Goal: Task Accomplishment & Management: Use online tool/utility

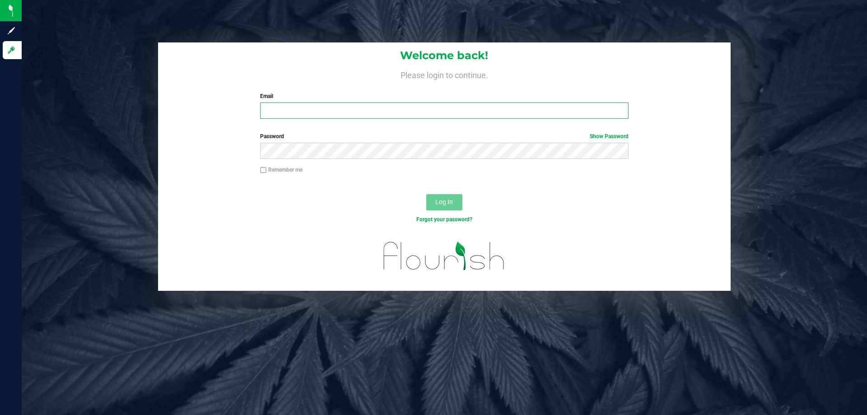
click at [337, 111] on input "Email" at bounding box center [444, 111] width 368 height 16
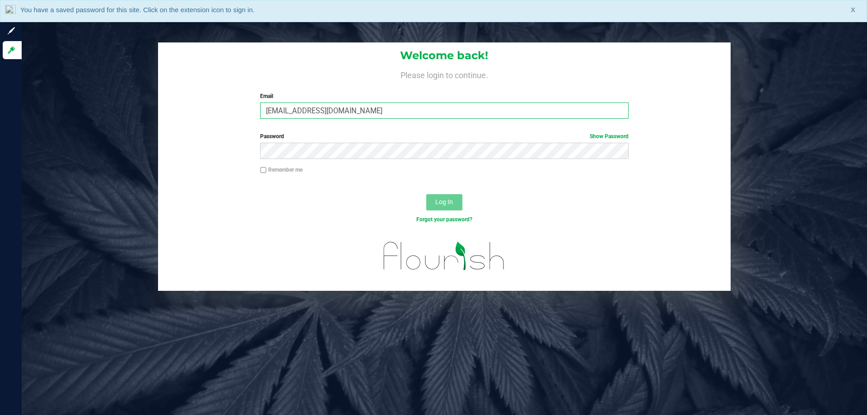
type input "[EMAIL_ADDRESS][DOMAIN_NAME]"
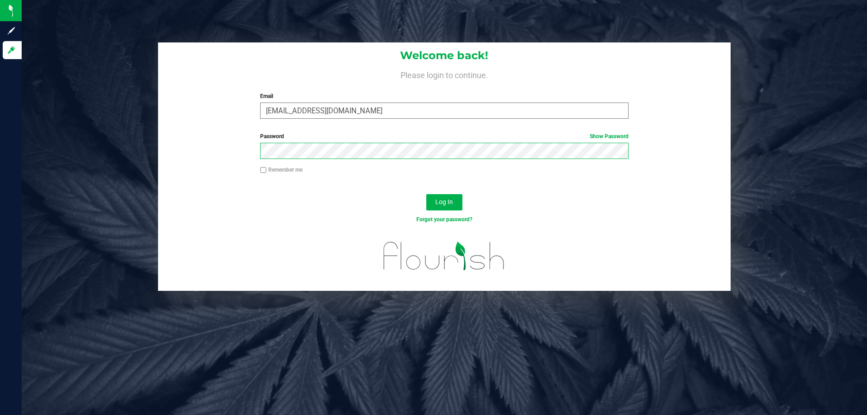
click at [426, 194] on button "Log In" at bounding box center [444, 202] width 36 height 16
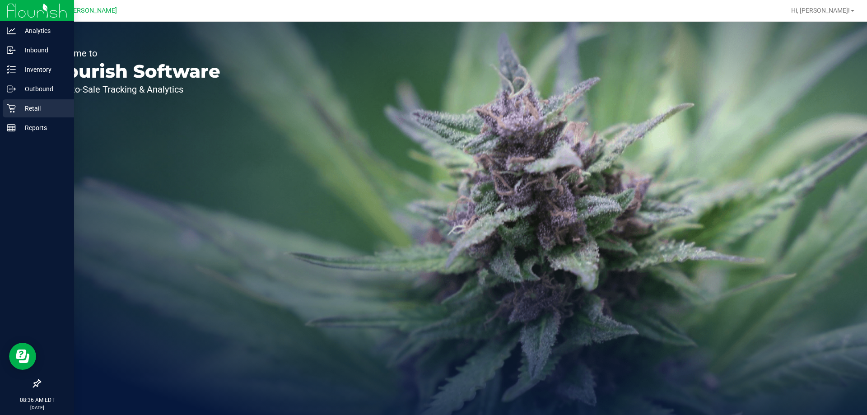
click at [14, 105] on icon at bounding box center [11, 108] width 9 height 9
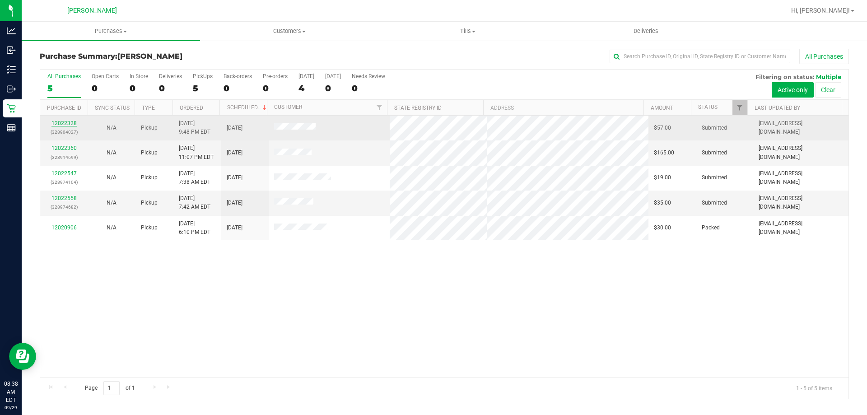
click at [63, 120] on link "12022328" at bounding box center [64, 123] width 25 height 6
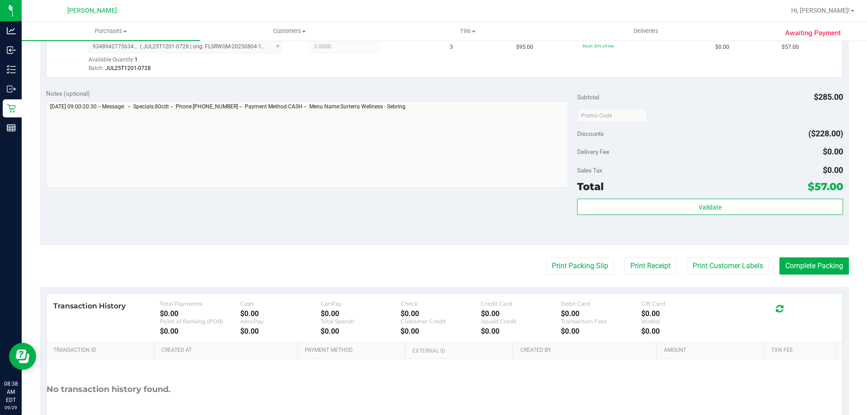
scroll to position [271, 0]
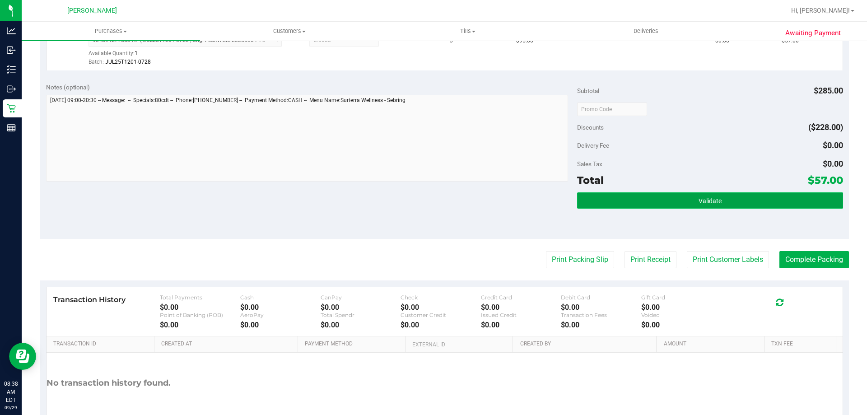
click at [666, 197] on button "Validate" at bounding box center [710, 200] width 266 height 16
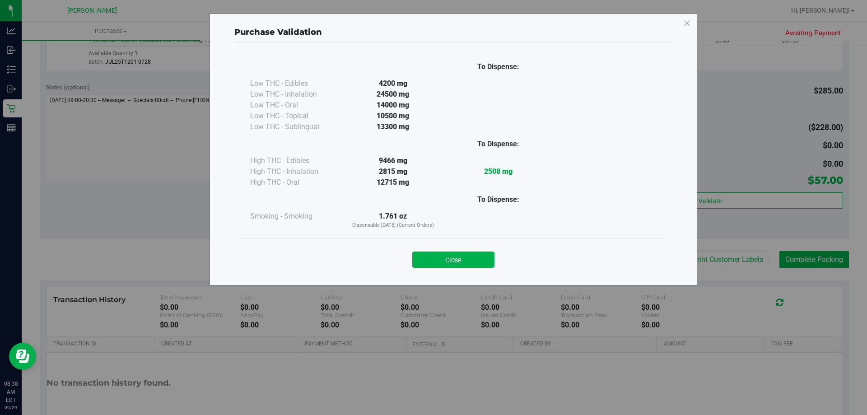
click at [472, 265] on button "Close" at bounding box center [453, 260] width 82 height 16
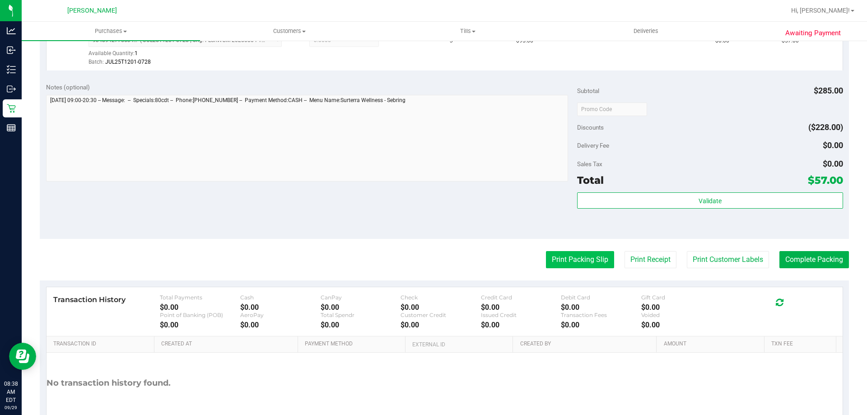
click at [581, 257] on button "Print Packing Slip" at bounding box center [580, 259] width 68 height 17
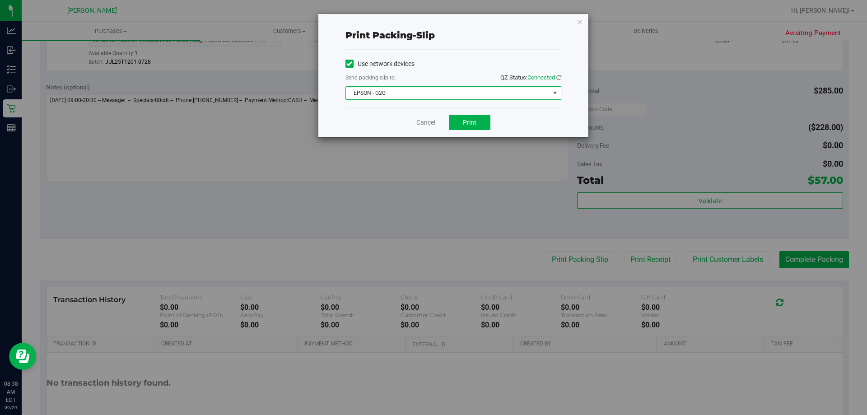
click at [373, 93] on span "EPSON - G2G" at bounding box center [448, 93] width 204 height 13
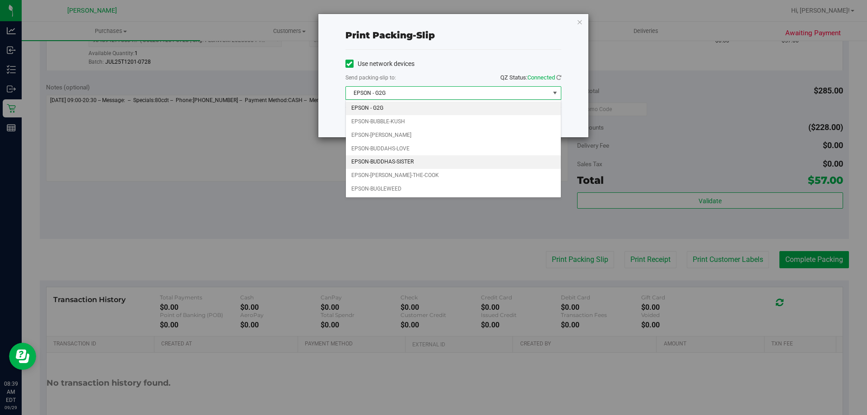
click at [401, 162] on li "EPSON-BUDDHAS-SISTER" at bounding box center [453, 162] width 215 height 14
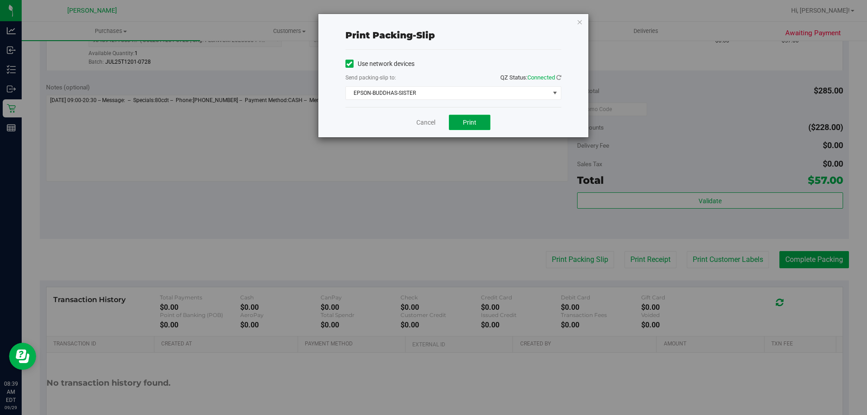
click at [489, 124] on button "Print" at bounding box center [470, 122] width 42 height 15
click at [421, 127] on div "Cancel Print" at bounding box center [454, 122] width 216 height 30
click at [427, 124] on link "Cancel" at bounding box center [426, 122] width 19 height 9
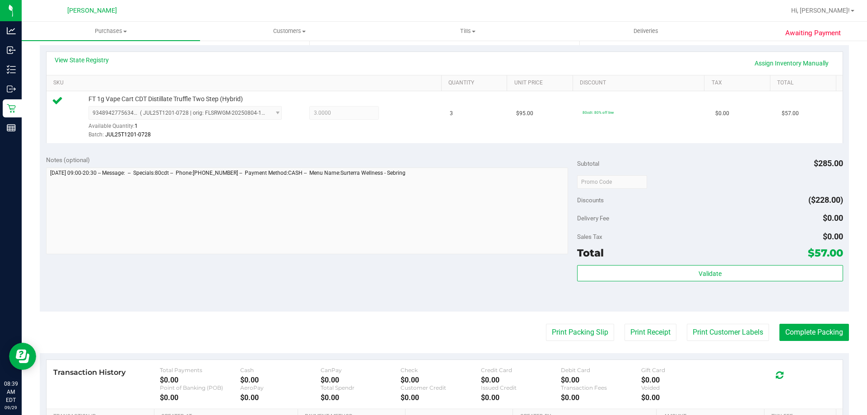
scroll to position [181, 0]
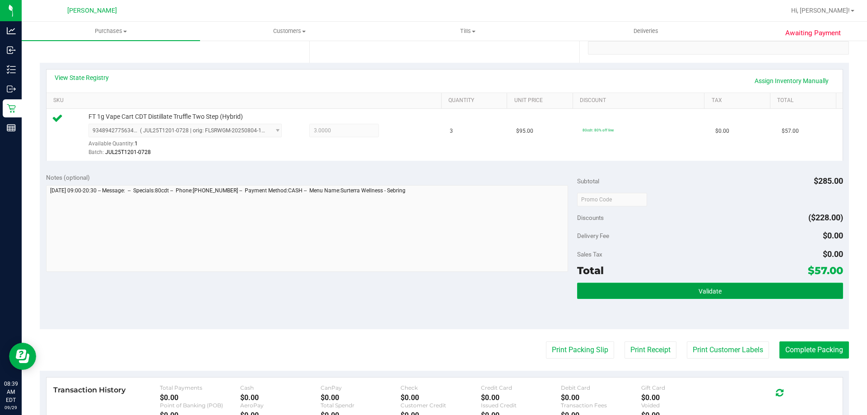
click at [794, 286] on button "Validate" at bounding box center [710, 291] width 266 height 16
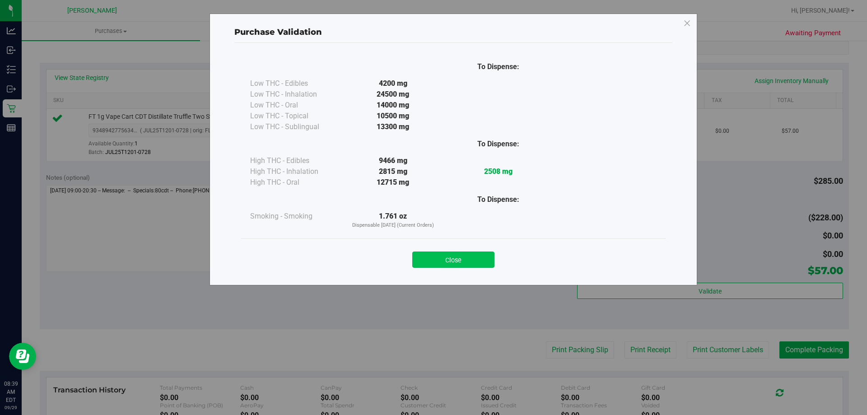
click at [428, 261] on button "Close" at bounding box center [453, 260] width 82 height 16
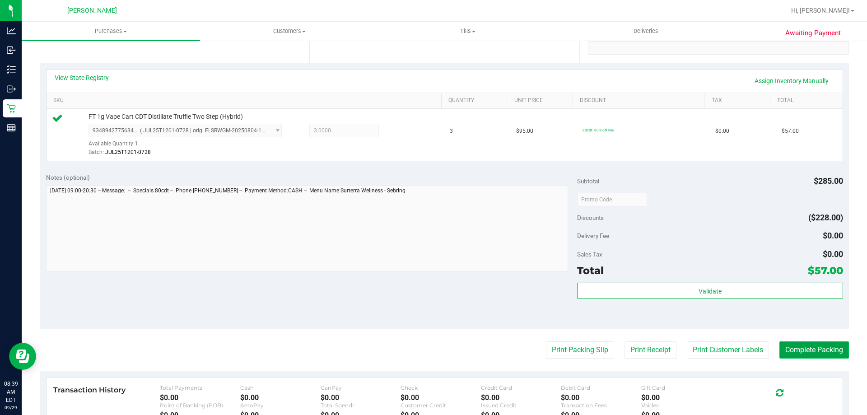
click at [838, 354] on button "Complete Packing" at bounding box center [815, 350] width 70 height 17
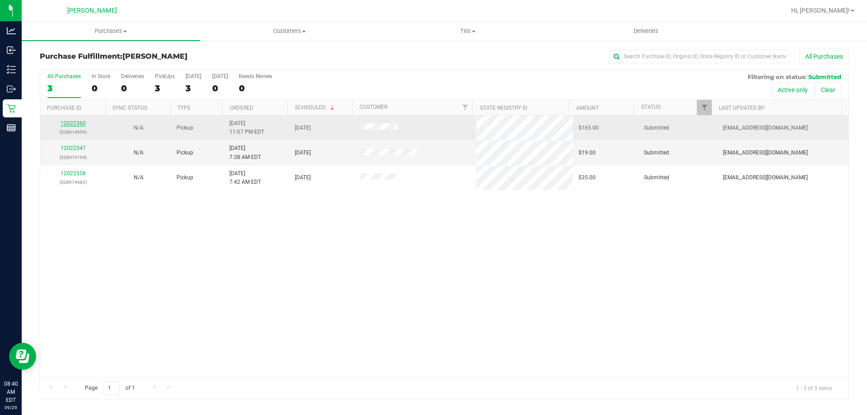
click at [84, 122] on link "12022360" at bounding box center [73, 123] width 25 height 6
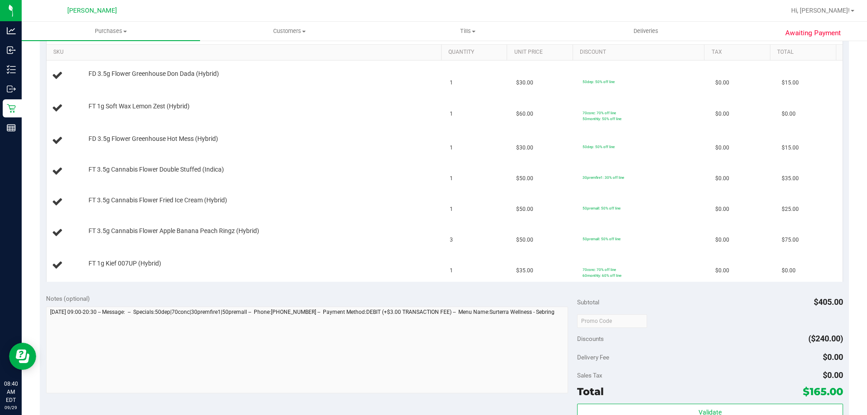
scroll to position [407, 0]
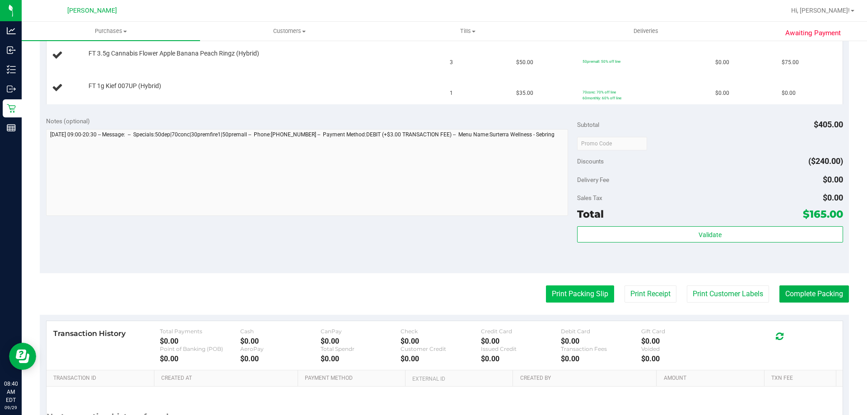
click at [590, 291] on button "Print Packing Slip" at bounding box center [580, 294] width 68 height 17
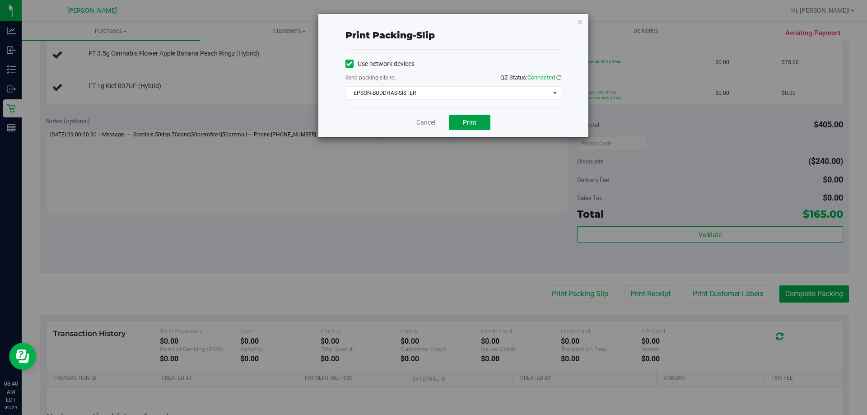
click at [458, 115] on button "Print" at bounding box center [470, 122] width 42 height 15
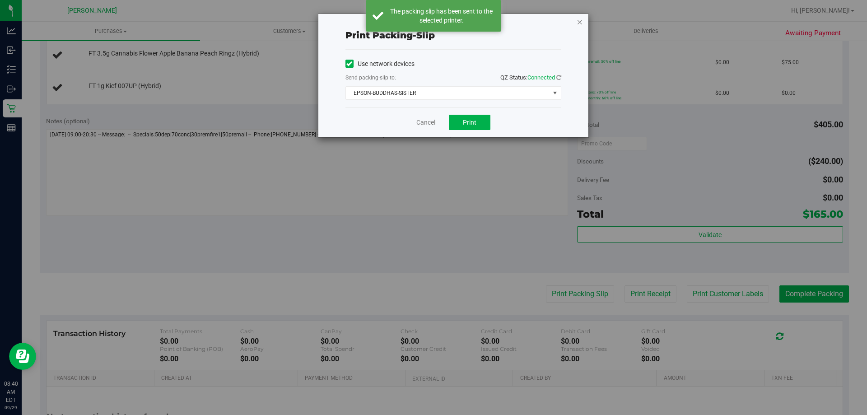
click at [582, 25] on icon "button" at bounding box center [580, 21] width 6 height 11
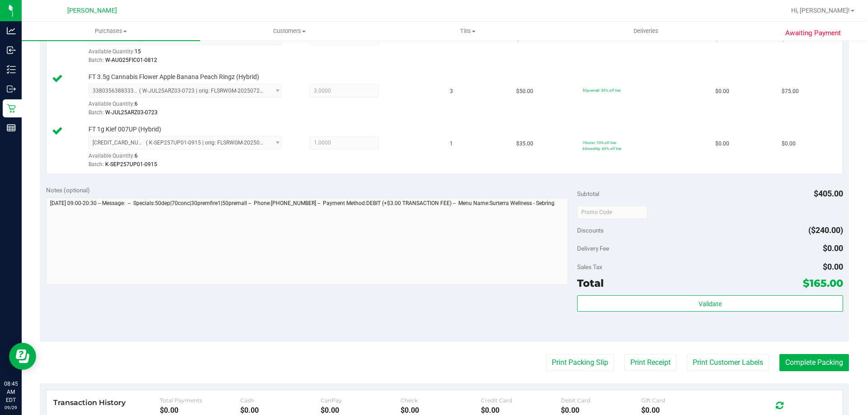
scroll to position [497, 0]
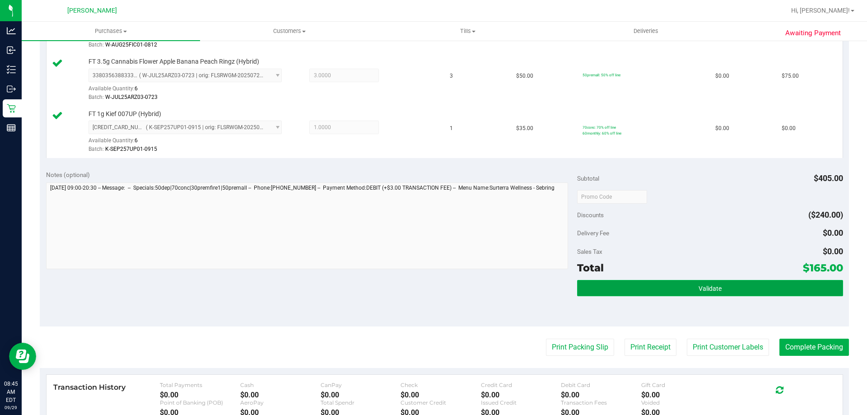
click at [763, 295] on button "Validate" at bounding box center [710, 288] width 266 height 16
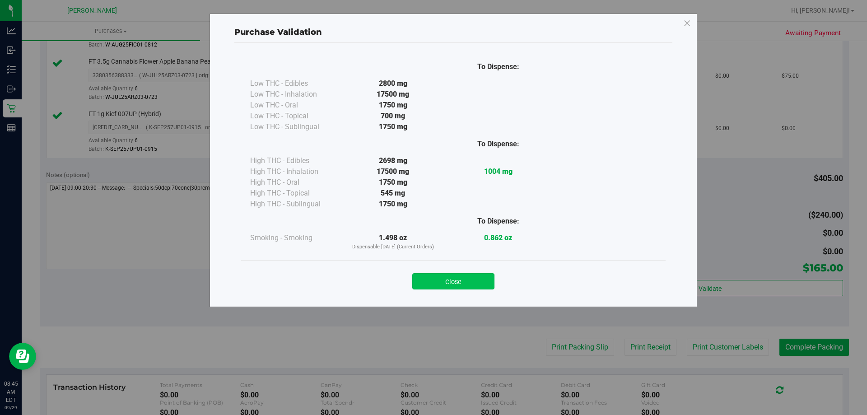
click at [468, 277] on button "Close" at bounding box center [453, 281] width 82 height 16
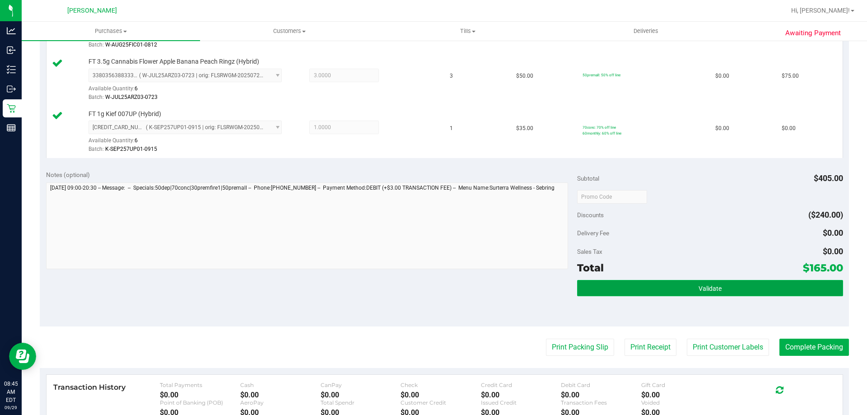
click at [721, 290] on button "Validate" at bounding box center [710, 288] width 266 height 16
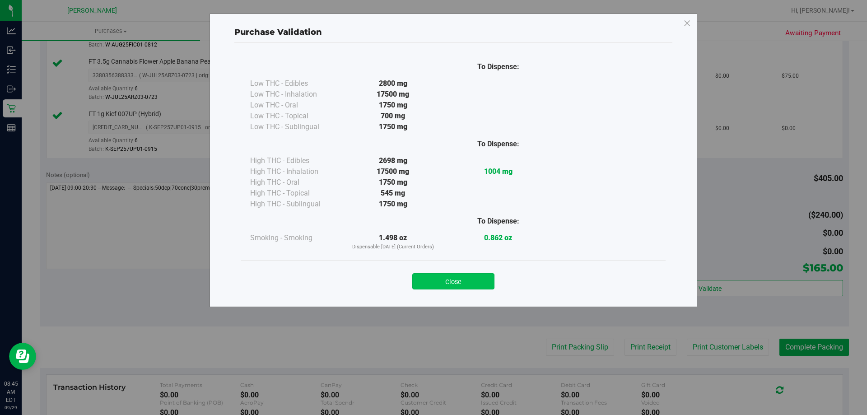
click at [451, 286] on button "Close" at bounding box center [453, 281] width 82 height 16
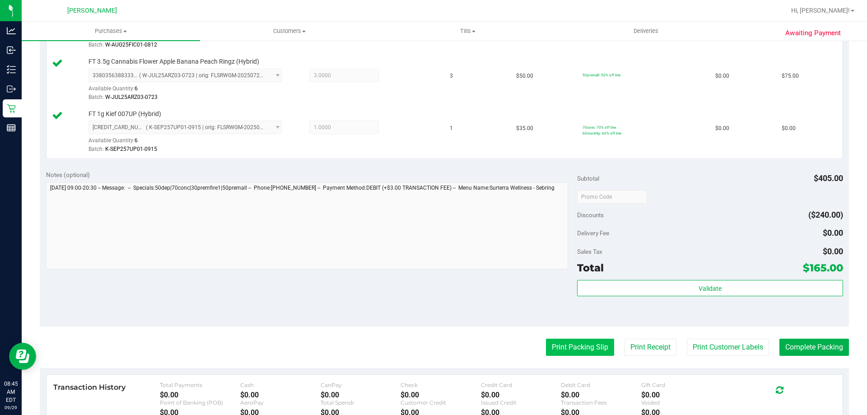
click at [553, 347] on button "Print Packing Slip" at bounding box center [580, 347] width 68 height 17
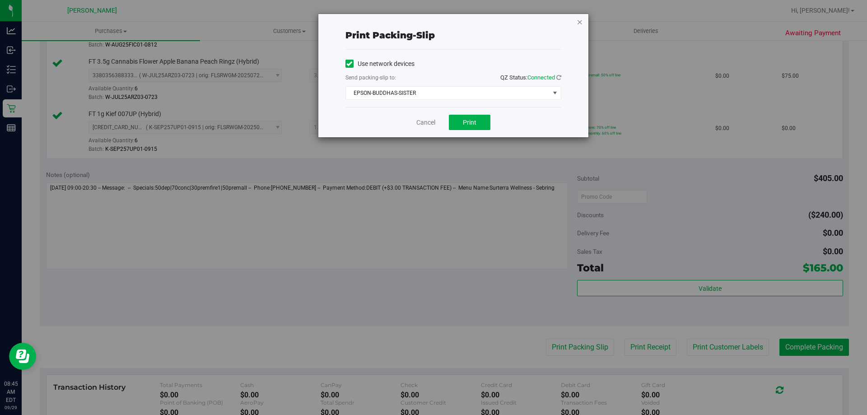
click at [580, 24] on icon "button" at bounding box center [580, 21] width 6 height 11
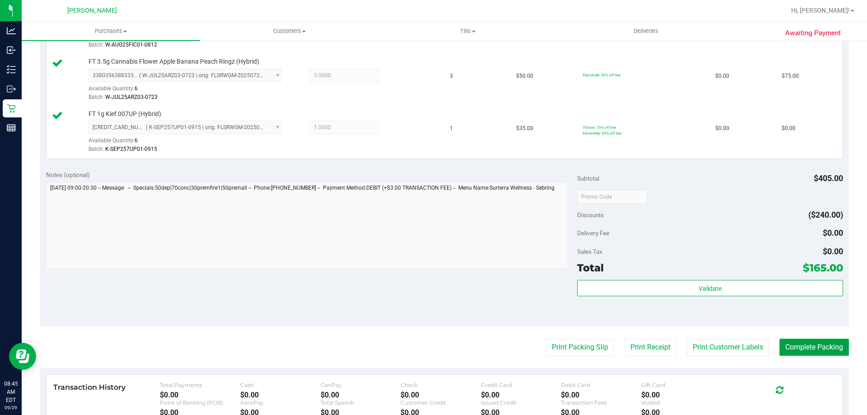
click at [810, 352] on button "Complete Packing" at bounding box center [815, 347] width 70 height 17
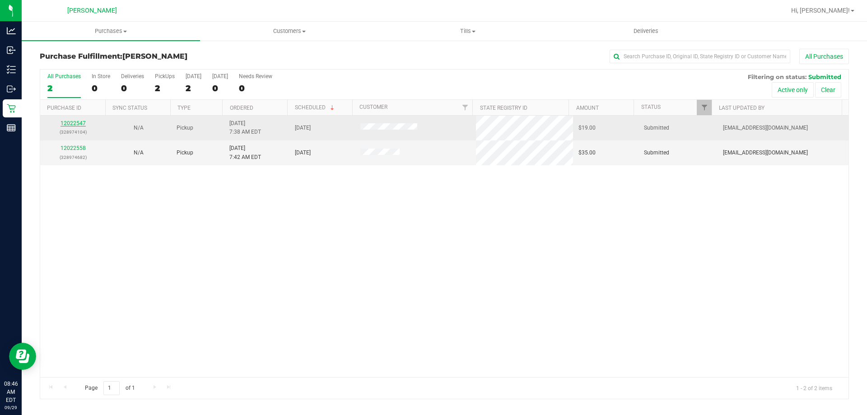
click at [76, 122] on link "12022547" at bounding box center [73, 123] width 25 height 6
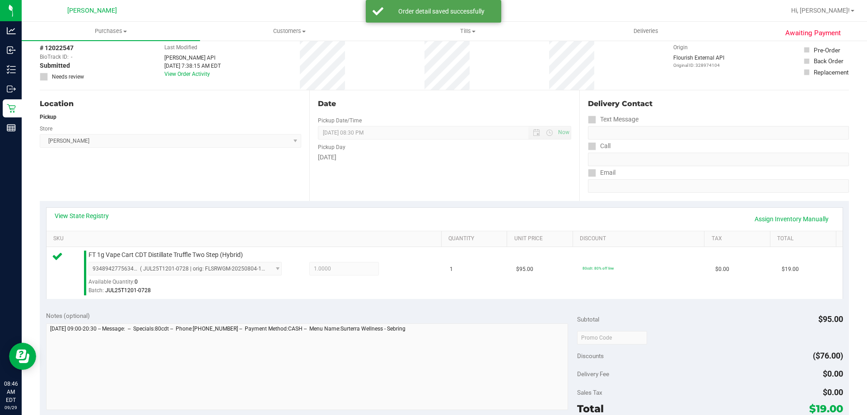
scroll to position [90, 0]
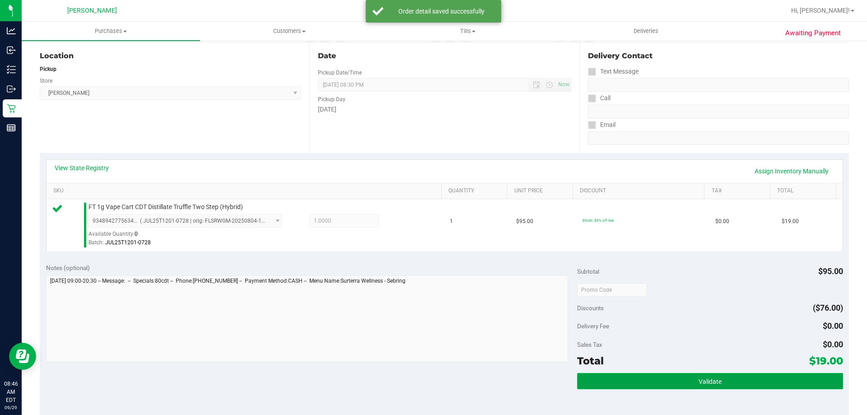
click at [752, 379] on button "Validate" at bounding box center [710, 381] width 266 height 16
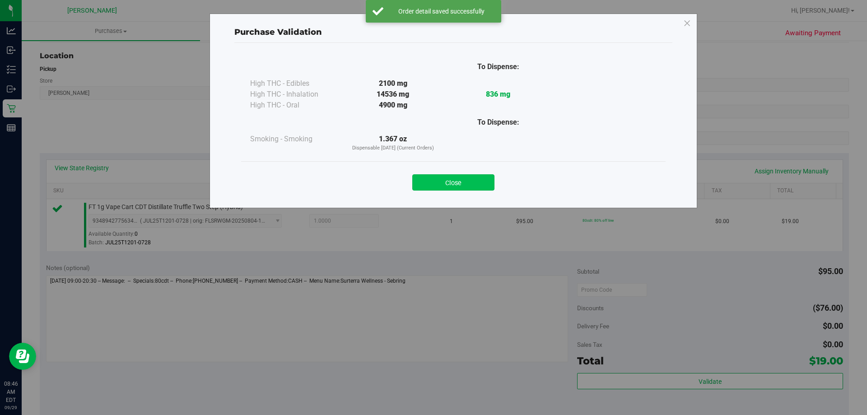
click at [473, 178] on button "Close" at bounding box center [453, 182] width 82 height 16
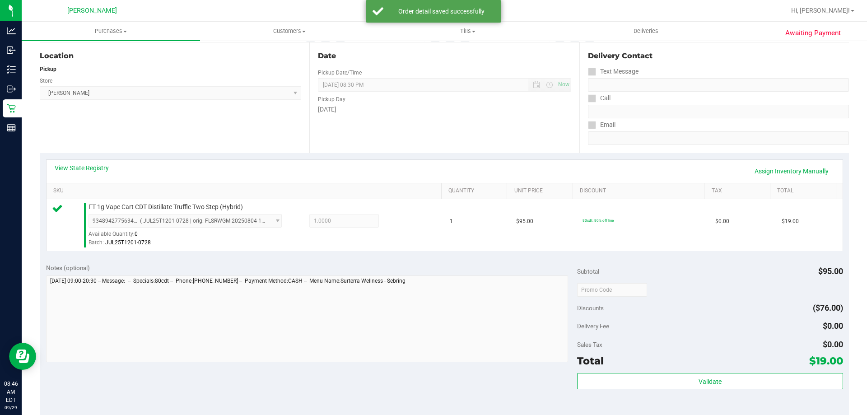
scroll to position [323, 0]
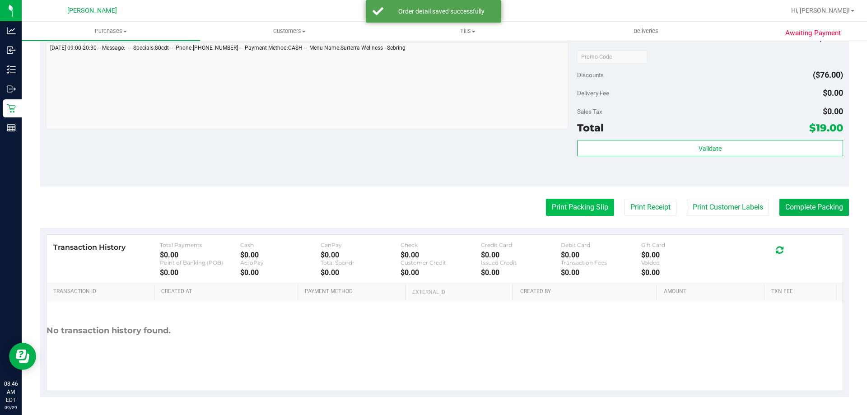
click at [564, 212] on button "Print Packing Slip" at bounding box center [580, 207] width 68 height 17
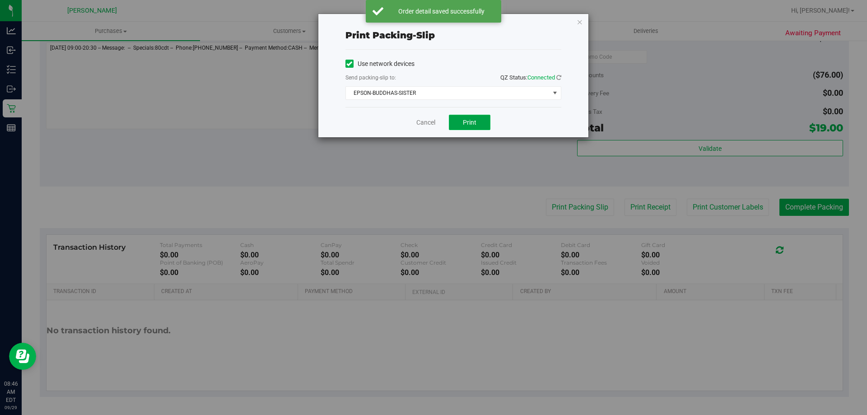
click at [470, 120] on span "Print" at bounding box center [470, 122] width 14 height 7
click at [578, 24] on icon "button" at bounding box center [580, 21] width 6 height 11
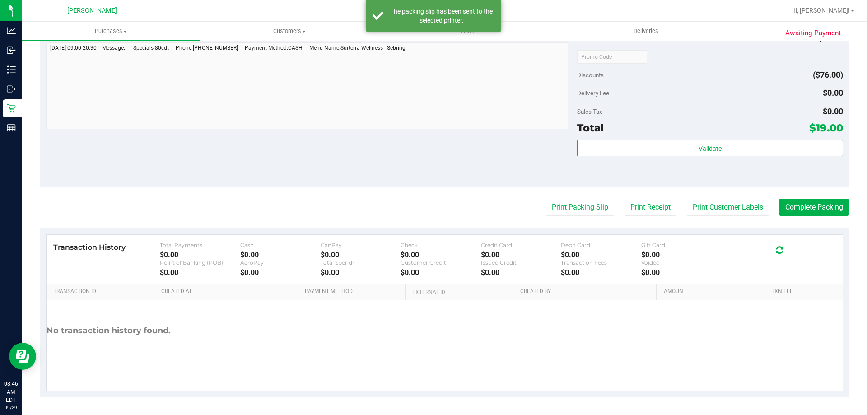
click at [646, 136] on div "Subtotal $95.00 Discounts ($76.00) Delivery Fee $0.00 Sales Tax $0.00 Total $19…" at bounding box center [710, 105] width 266 height 150
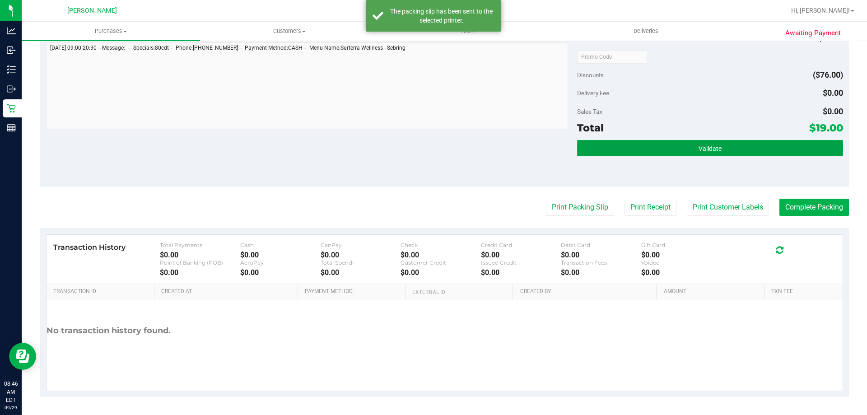
click at [647, 145] on button "Validate" at bounding box center [710, 148] width 266 height 16
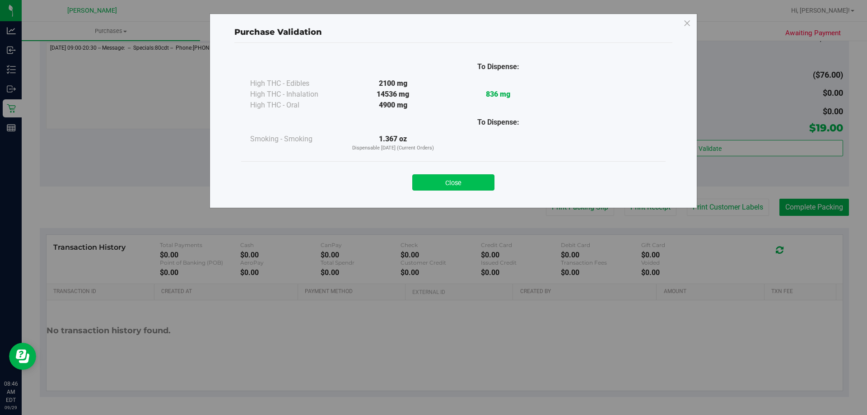
click at [466, 181] on button "Close" at bounding box center [453, 182] width 82 height 16
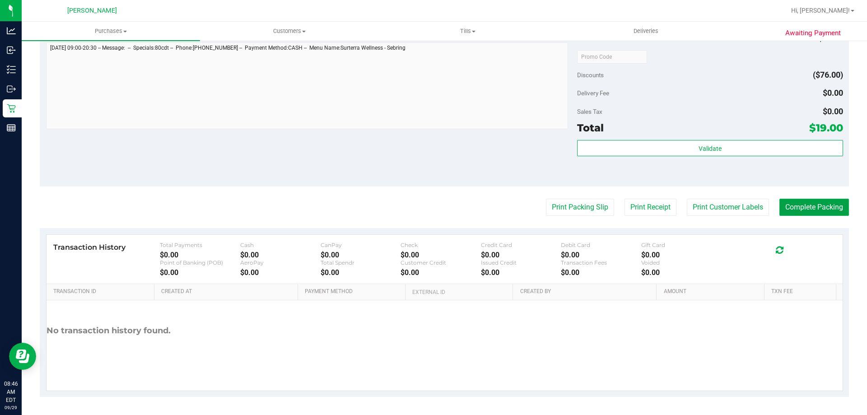
click at [829, 211] on button "Complete Packing" at bounding box center [815, 207] width 70 height 17
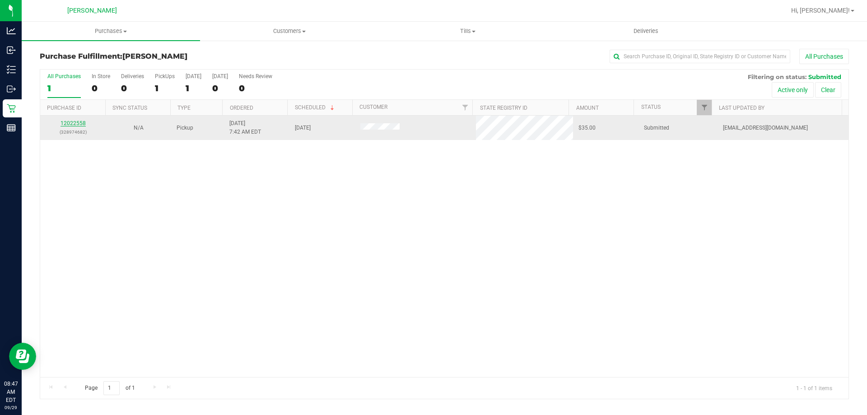
click at [71, 123] on link "12022558" at bounding box center [73, 123] width 25 height 6
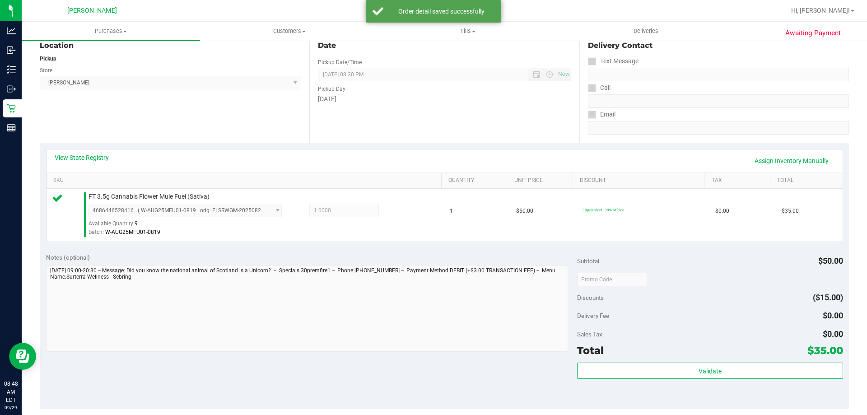
scroll to position [181, 0]
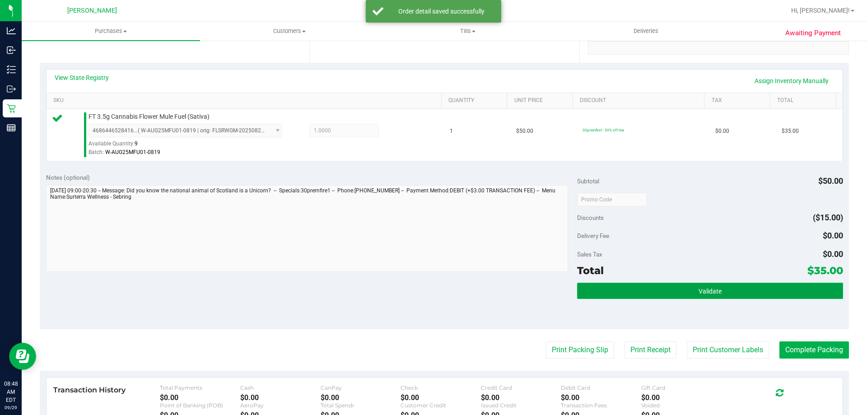
click at [691, 294] on button "Validate" at bounding box center [710, 291] width 266 height 16
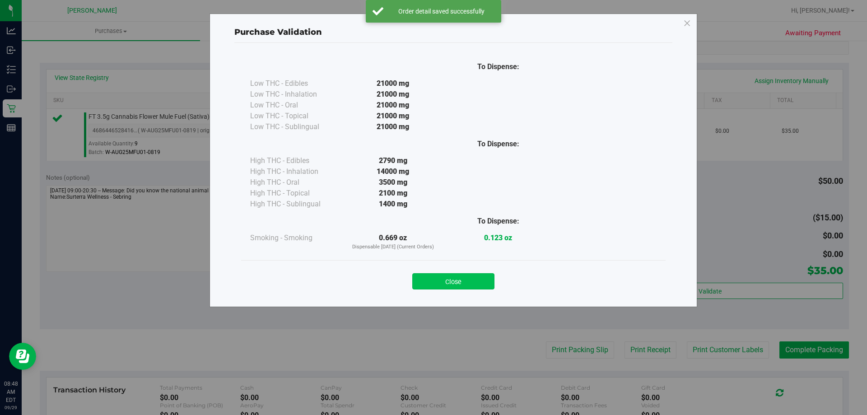
click at [446, 281] on button "Close" at bounding box center [453, 281] width 82 height 16
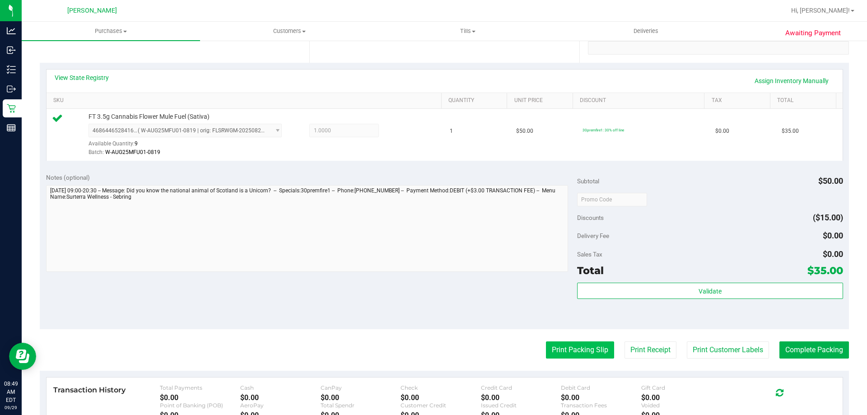
click at [574, 355] on button "Print Packing Slip" at bounding box center [580, 350] width 68 height 17
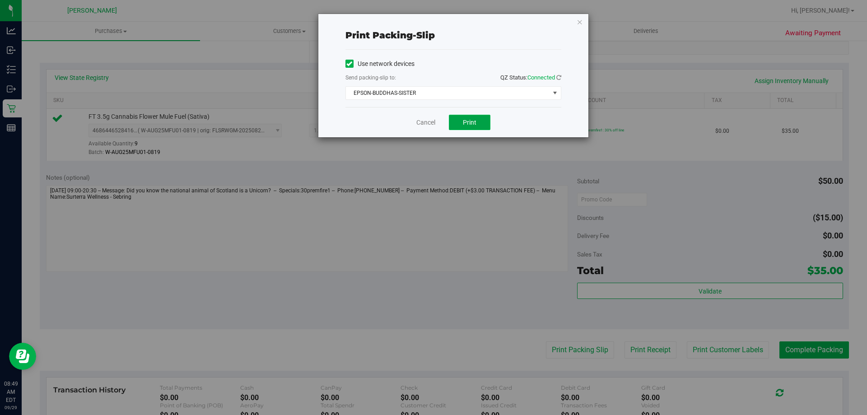
click at [460, 125] on button "Print" at bounding box center [470, 122] width 42 height 15
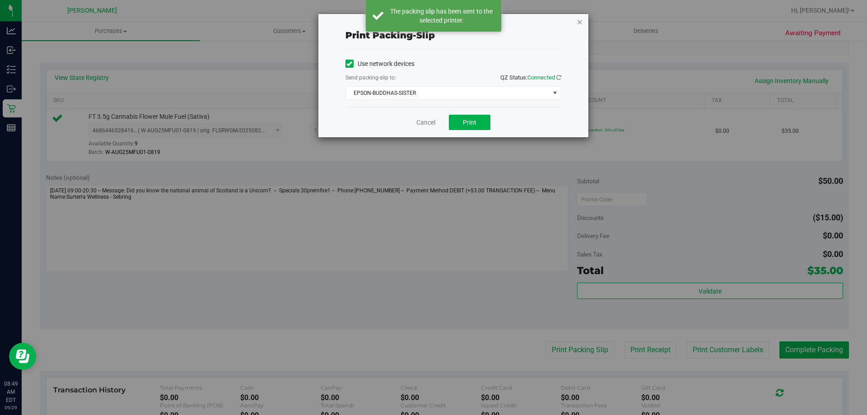
click at [579, 25] on icon "button" at bounding box center [580, 21] width 6 height 11
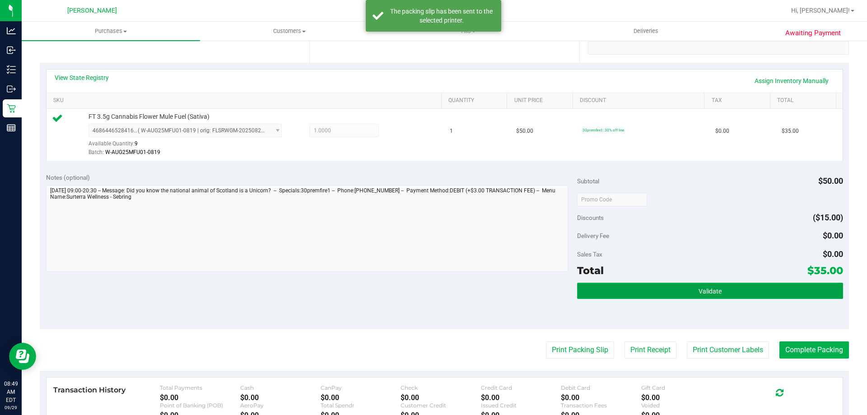
click at [640, 293] on button "Validate" at bounding box center [710, 291] width 266 height 16
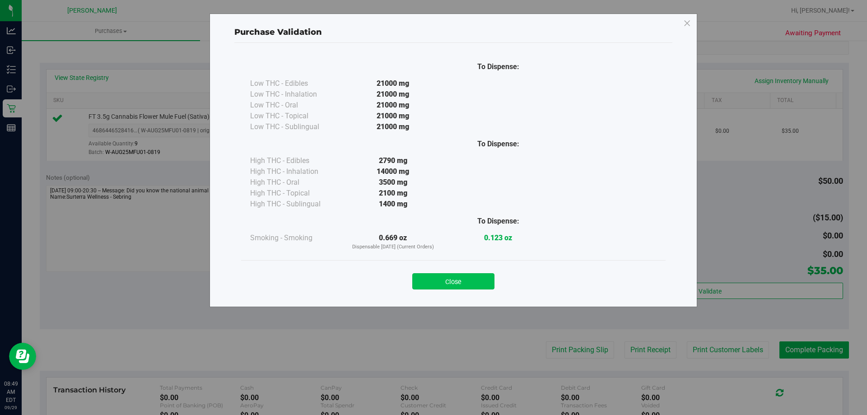
click at [458, 278] on button "Close" at bounding box center [453, 281] width 82 height 16
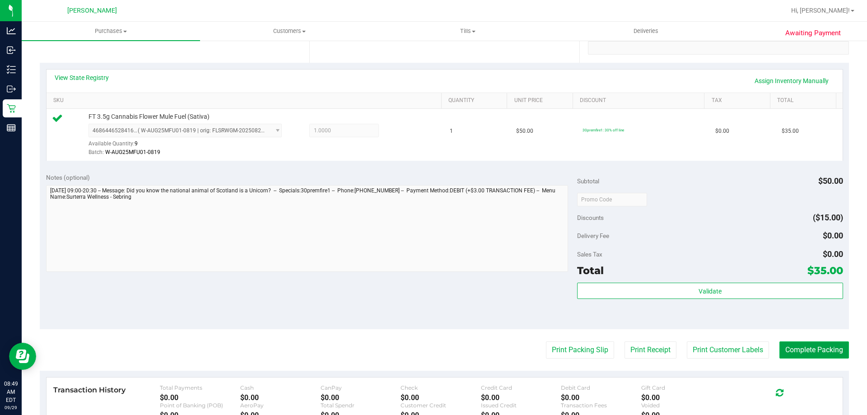
click at [821, 354] on button "Complete Packing" at bounding box center [815, 350] width 70 height 17
